Goal: Communication & Community: Answer question/provide support

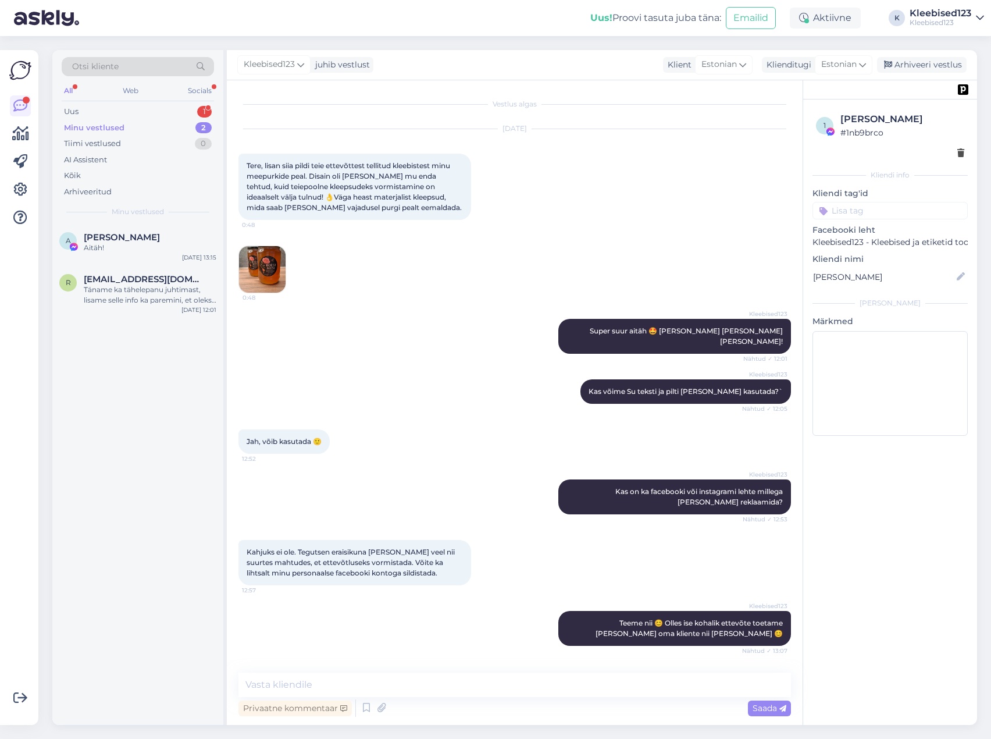
scroll to position [85, 0]
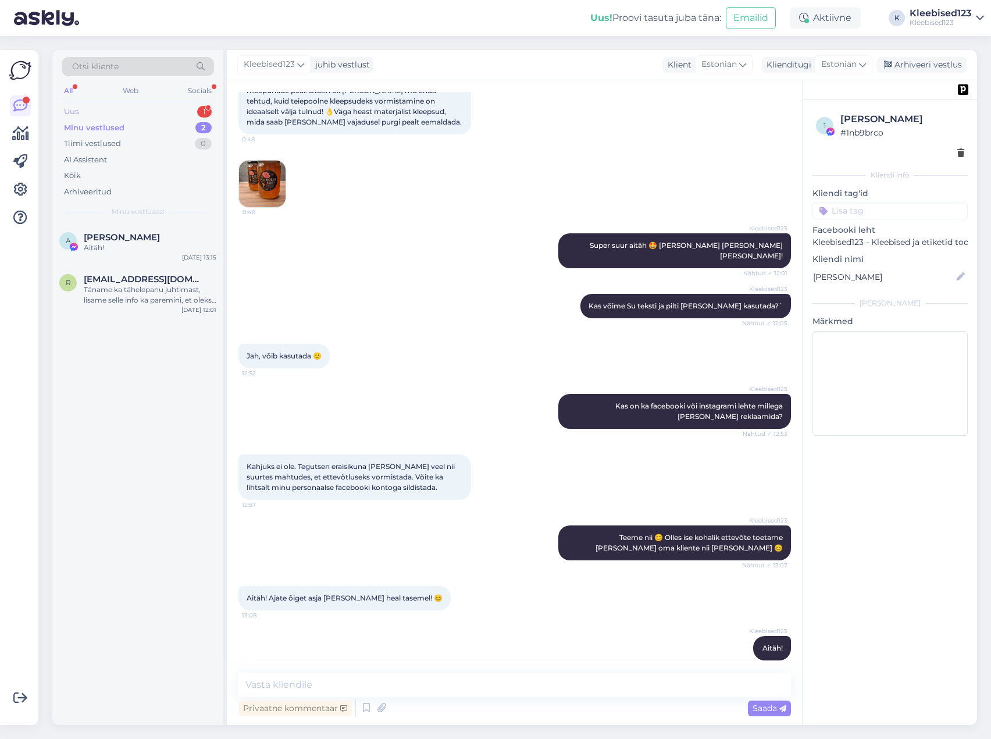
click at [122, 108] on div "Uus 1" at bounding box center [138, 112] width 152 height 16
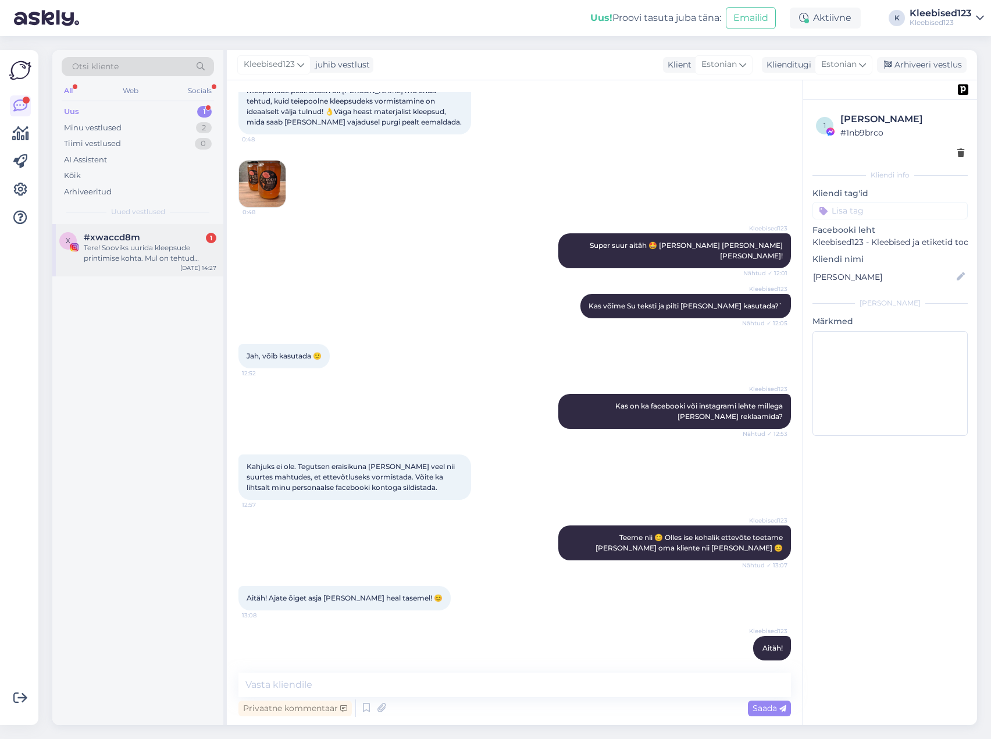
click at [102, 243] on div "Tere! Sooviks uurida kleepsude printimise kohta. Mul on tehtud “sticker pack” k…" at bounding box center [150, 253] width 133 height 21
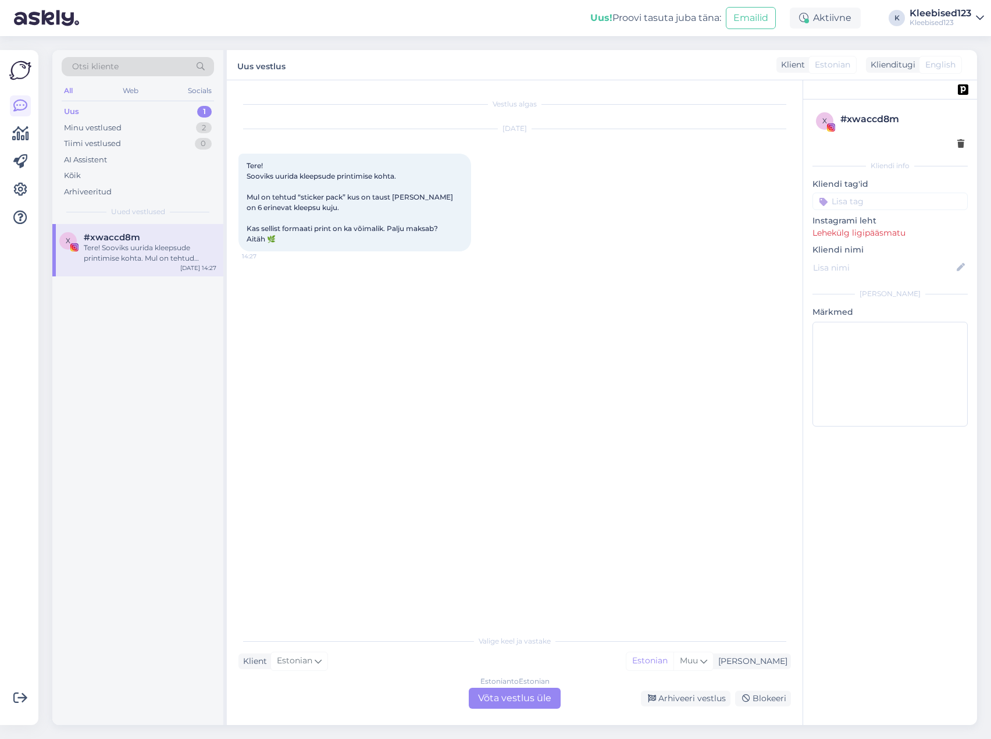
click at [528, 693] on div "Estonian to Estonian Võta vestlus üle" at bounding box center [515, 697] width 92 height 21
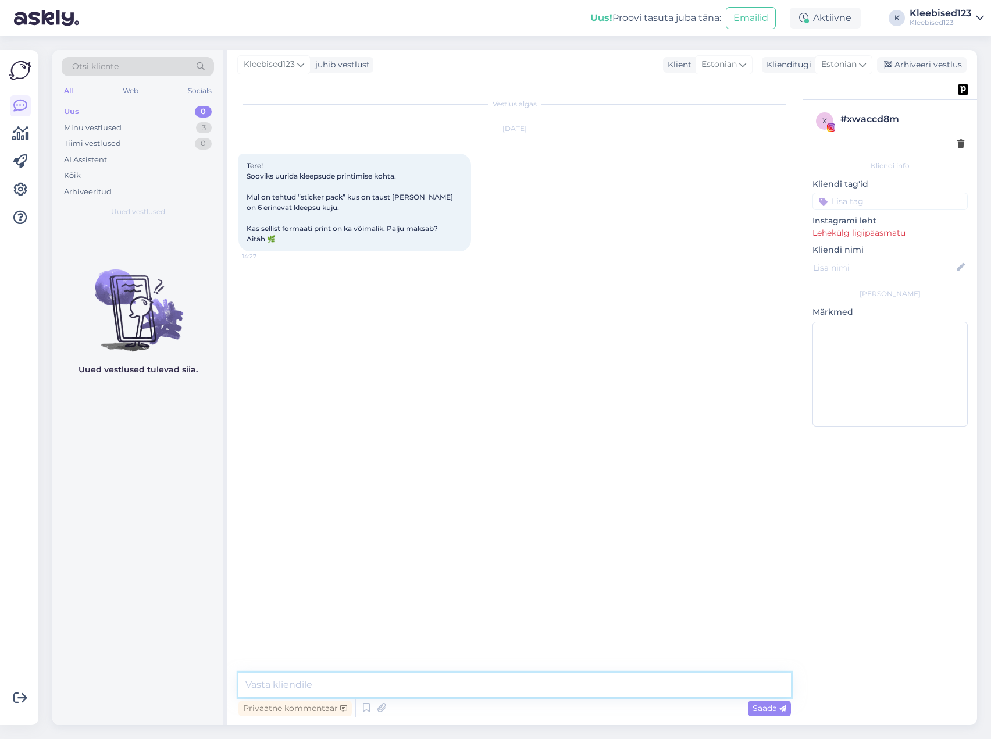
click at [393, 685] on textarea at bounding box center [514, 684] width 553 height 24
click at [401, 690] on textarea "Tere! Kui on üks aluspaber ja sellel kleepsud nö kleepsuleht, siis selle hind s…" at bounding box center [514, 684] width 553 height 24
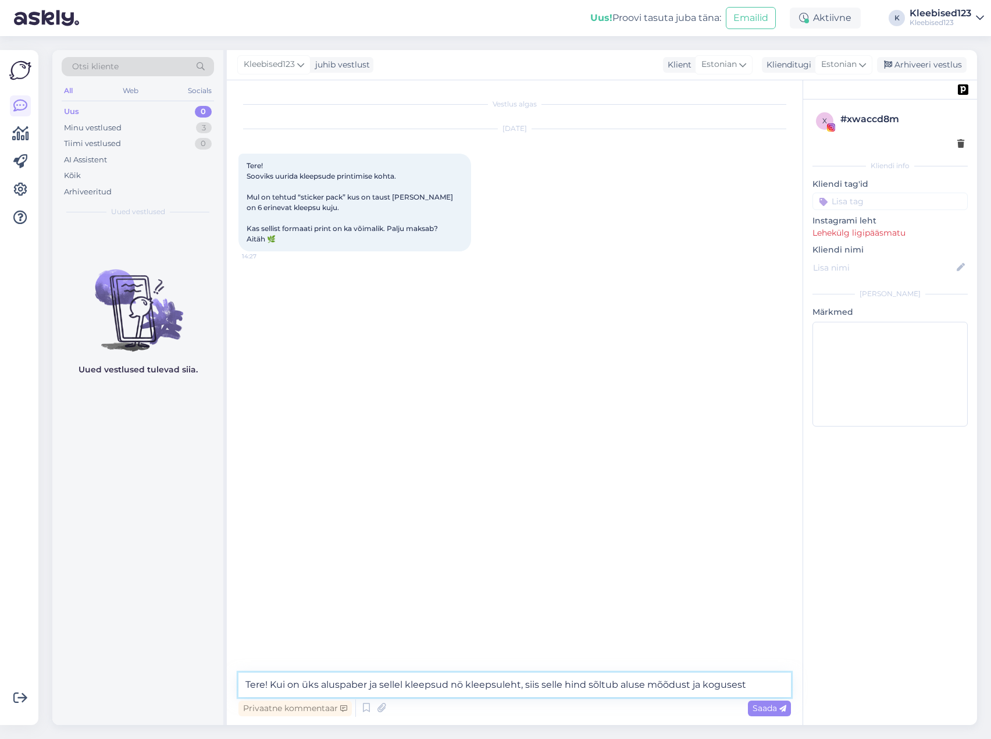
type textarea "Tere! Kui on üks aluspaber ja sellel kleepsud nö kleepsuleht, siis selle hind s…"
click at [657, 685] on textarea "Tere! Kui on üks aluspaber ja sellel kleepsud nö kleepsuleht, siis selle hind s…" at bounding box center [514, 684] width 553 height 24
click at [656, 685] on textarea "Tere! Kui on üks aluspaber ja sellel kleepsud nö kleepsuleht, siis selle hind s…" at bounding box center [514, 684] width 553 height 24
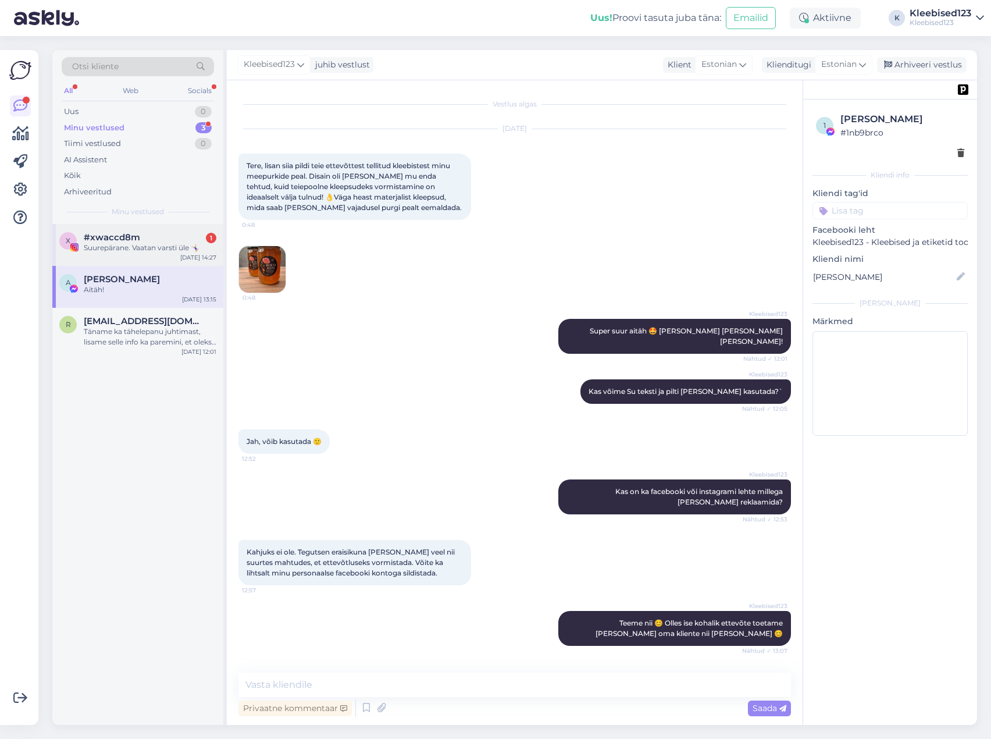
scroll to position [85, 0]
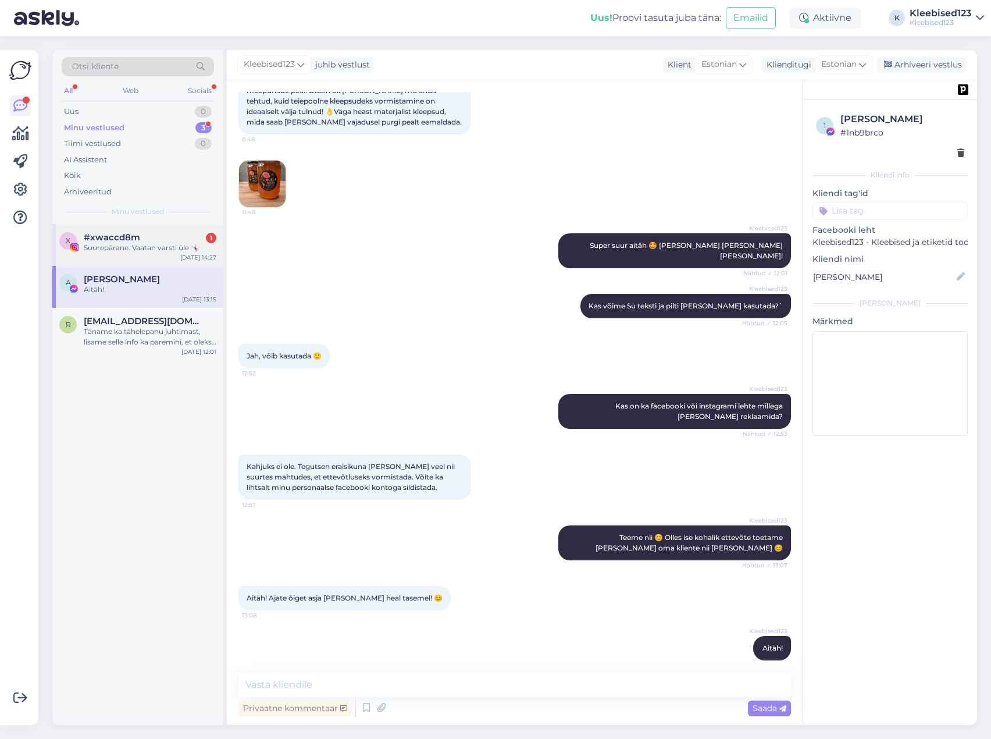
click at [128, 244] on div "Suurepärane. Vaatan varsti üle 🤸🏼‍♀️" at bounding box center [150, 248] width 133 height 10
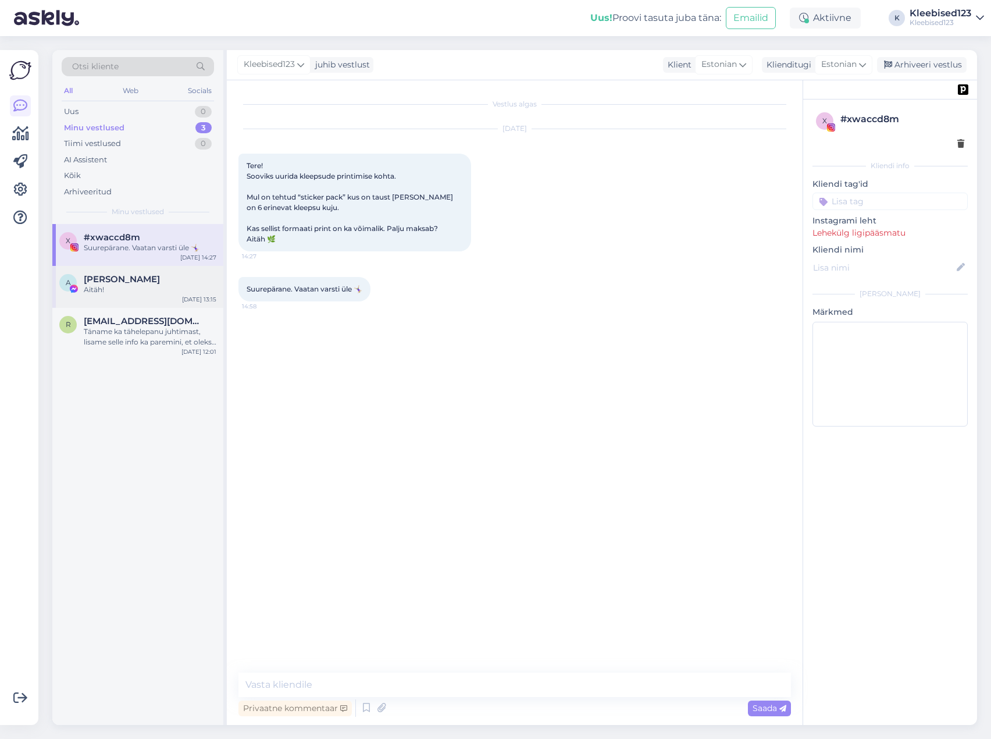
click at [117, 281] on span "[PERSON_NAME]" at bounding box center [122, 279] width 76 height 10
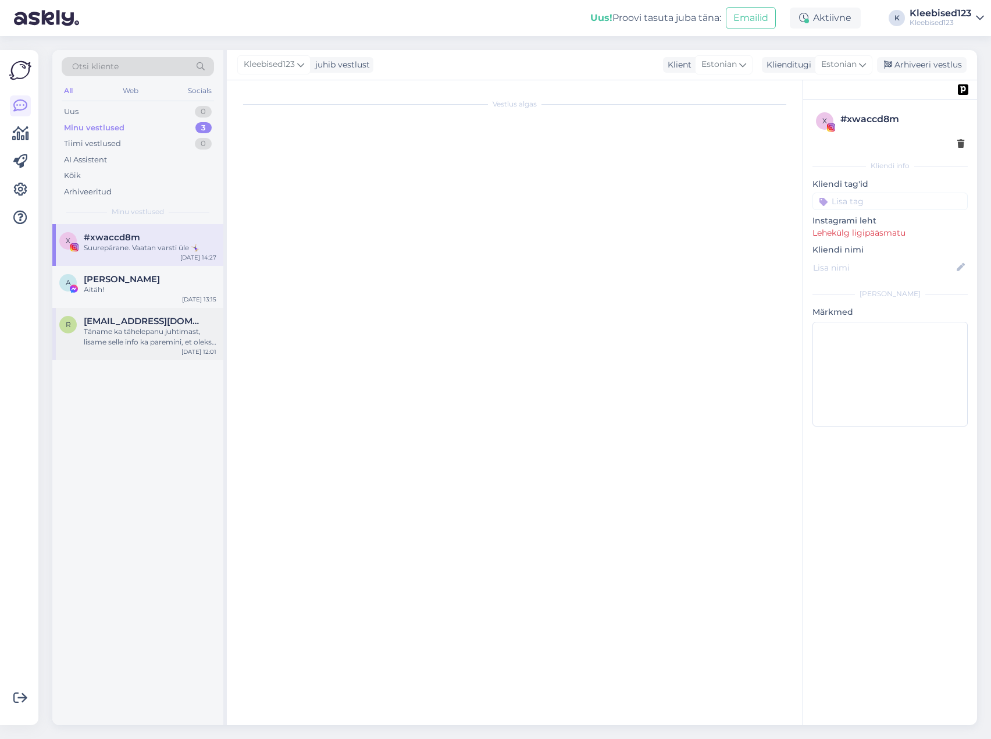
scroll to position [85, 0]
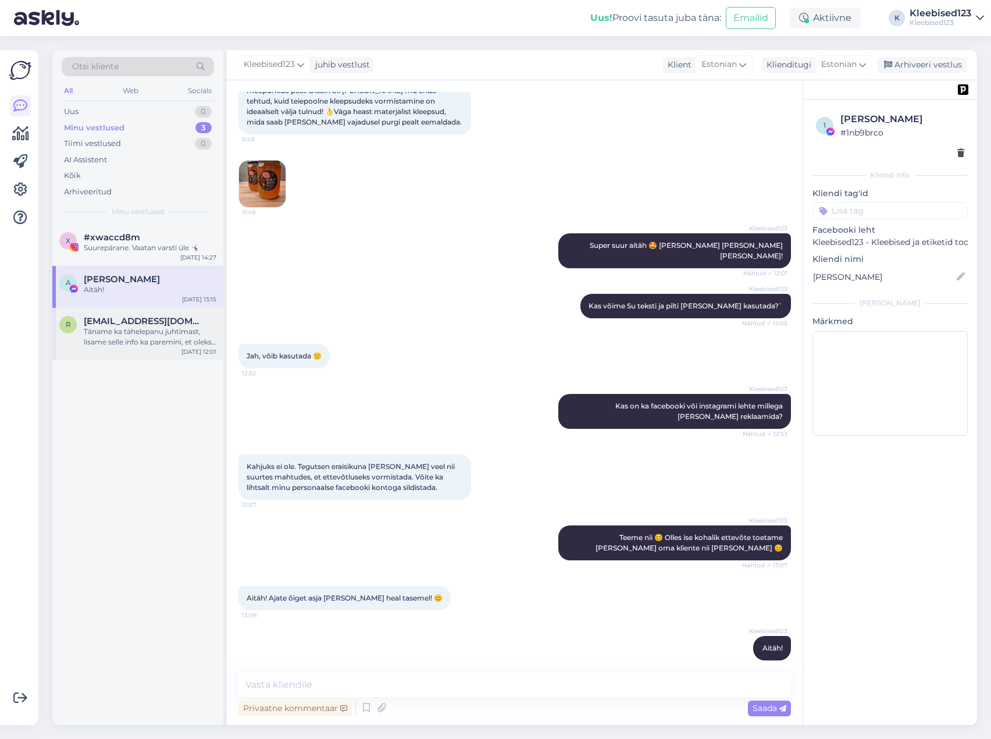
click at [109, 324] on span "[EMAIL_ADDRESS][DOMAIN_NAME]" at bounding box center [144, 321] width 121 height 10
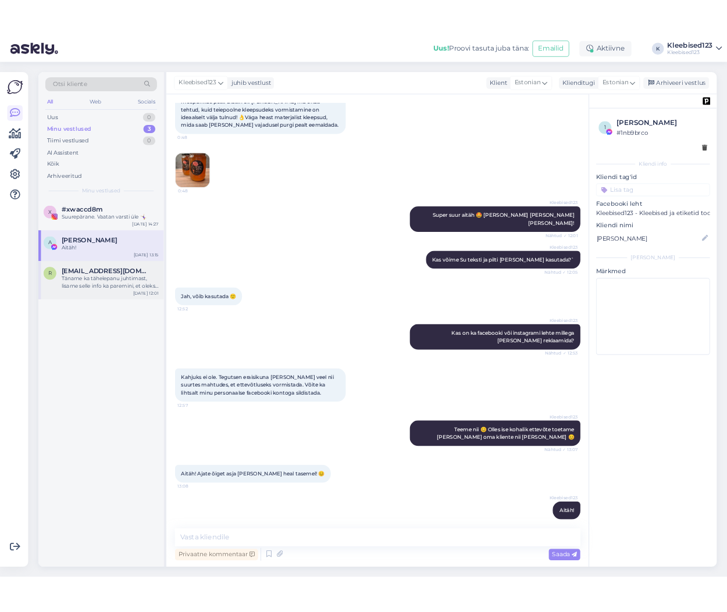
scroll to position [0, 0]
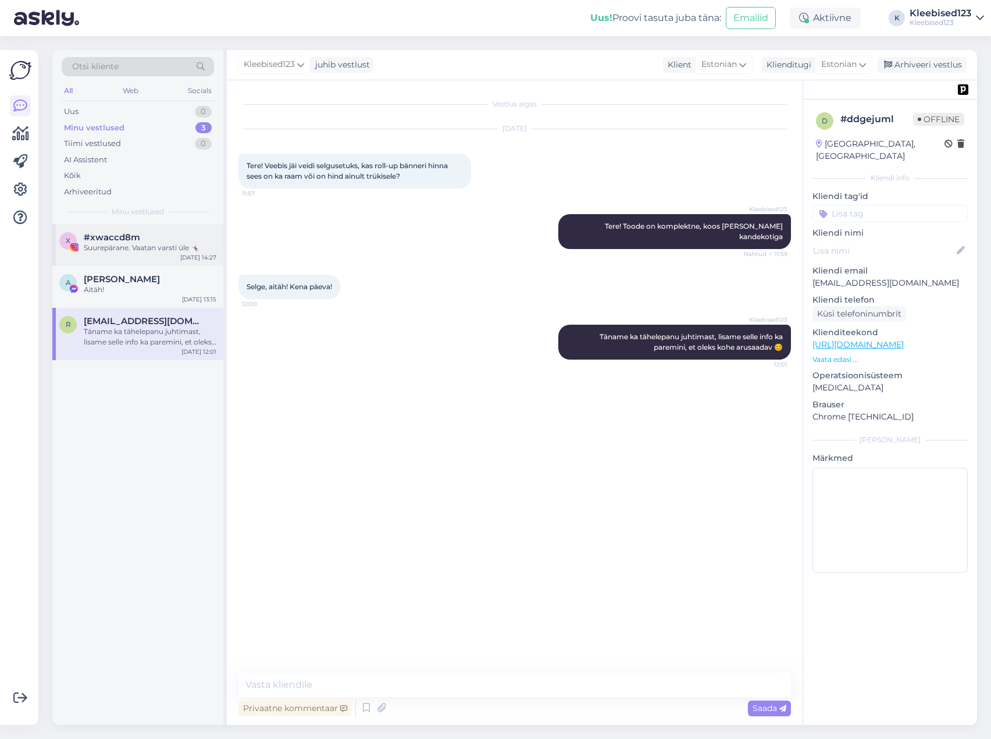
click at [106, 244] on div "Suurepärane. Vaatan varsti üle 🤸🏼‍♀️" at bounding box center [150, 248] width 133 height 10
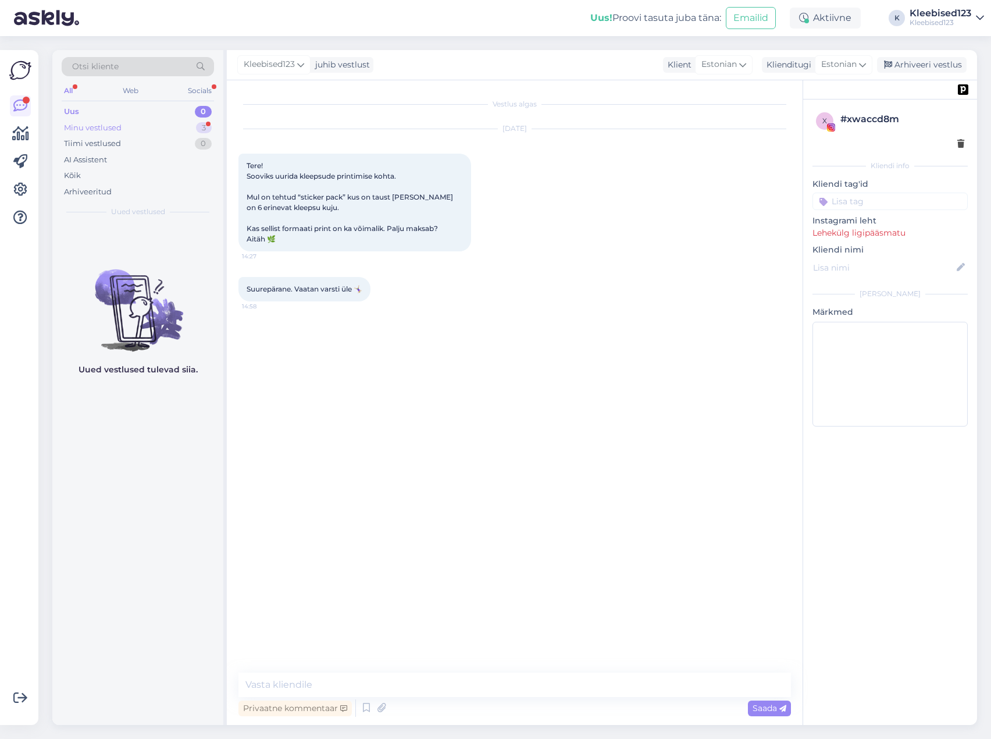
click at [101, 125] on div "Minu vestlused" at bounding box center [93, 128] width 58 height 12
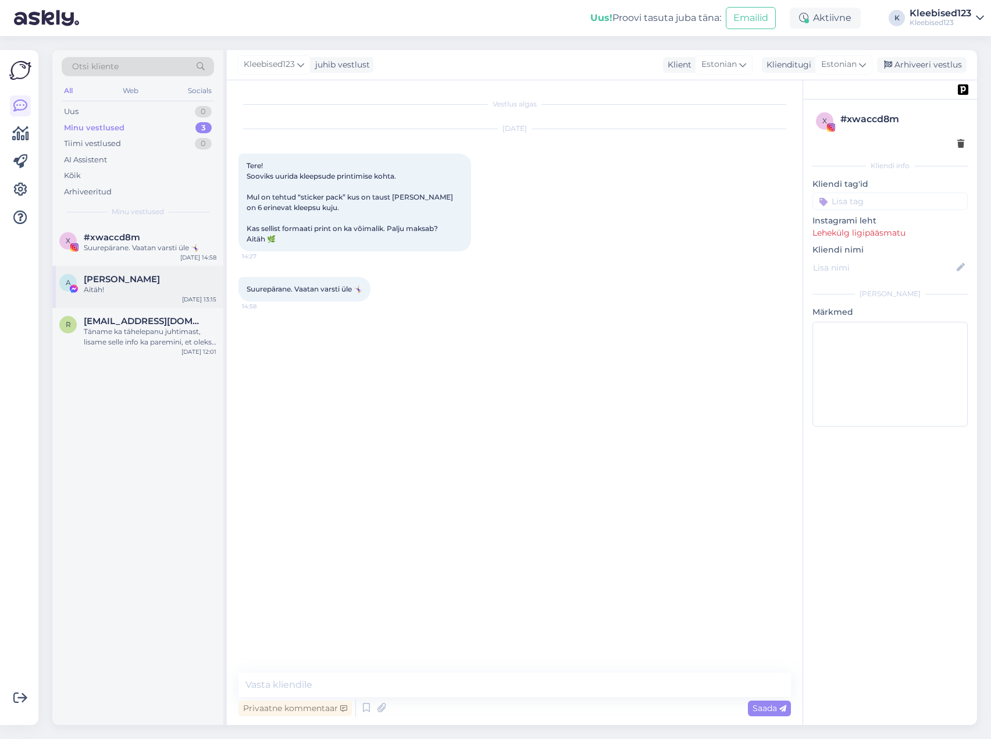
click at [101, 280] on span "[PERSON_NAME]" at bounding box center [122, 279] width 76 height 10
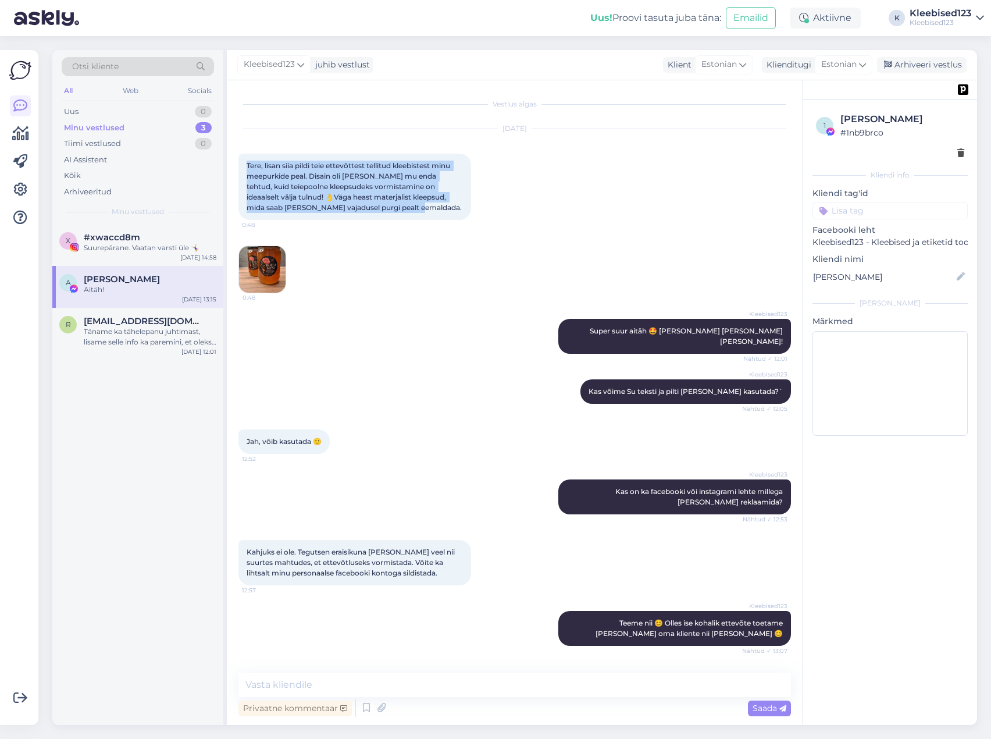
drag, startPoint x: 248, startPoint y: 163, endPoint x: 423, endPoint y: 205, distance: 180.4
click at [423, 205] on div "Tere, lisan siia pildi teie ettevõttest tellitud kleebistest minu meepurkide pe…" at bounding box center [354, 187] width 233 height 66
copy span "Tere, lisan siia pildi teie ettevõttest tellitud kleebistest minu meepurkide pe…"
